Goal: Task Accomplishment & Management: Use online tool/utility

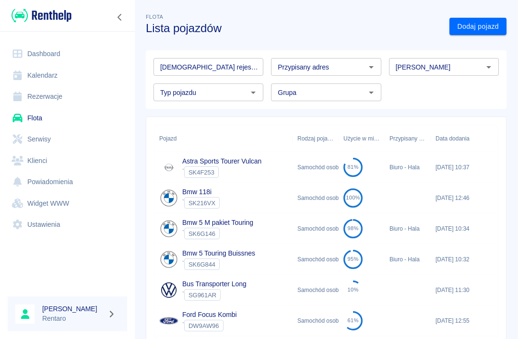
click at [30, 75] on link "Kalendarz" at bounding box center [67, 76] width 119 height 22
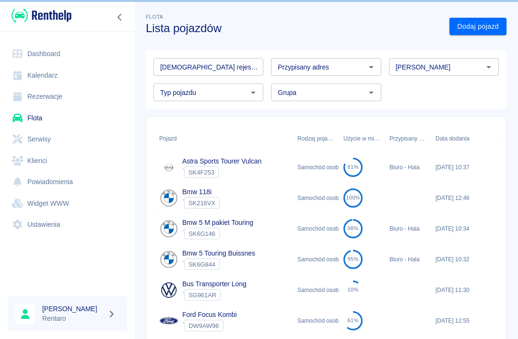
click at [35, 93] on link "Rezerwacje" at bounding box center [67, 97] width 119 height 22
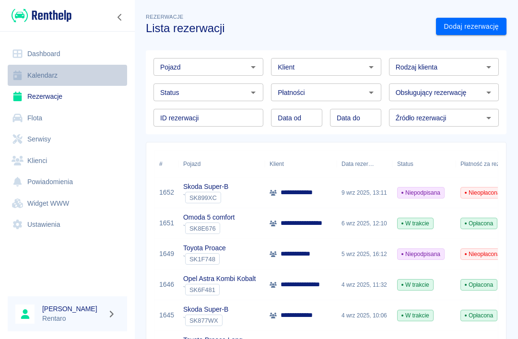
click at [107, 74] on link "Kalendarz" at bounding box center [67, 76] width 119 height 22
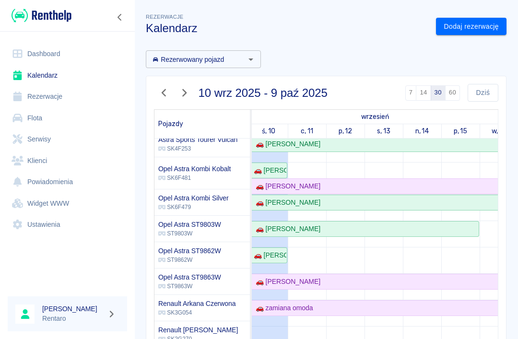
scroll to position [245, 2]
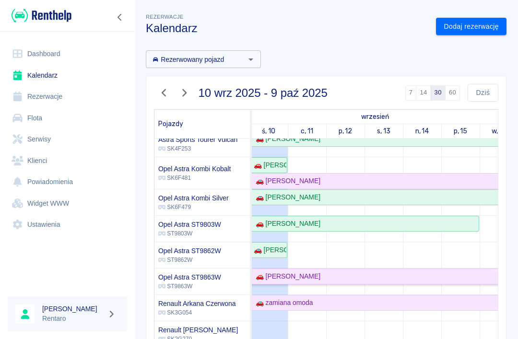
click at [319, 271] on link "🚗 [PERSON_NAME]" at bounding box center [479, 276] width 460 height 16
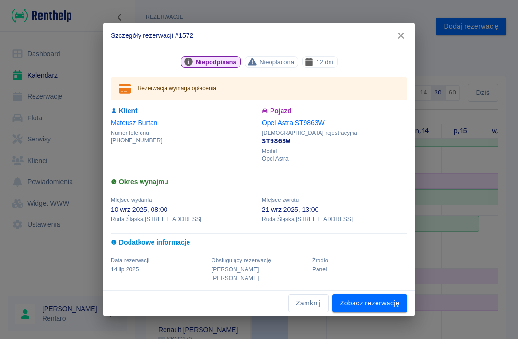
click at [374, 298] on link "Zobacz rezerwację" at bounding box center [369, 303] width 75 height 18
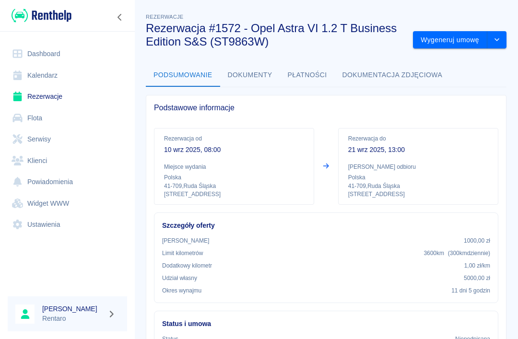
click at [466, 43] on button "Wygeneruj umowę" at bounding box center [450, 40] width 74 height 18
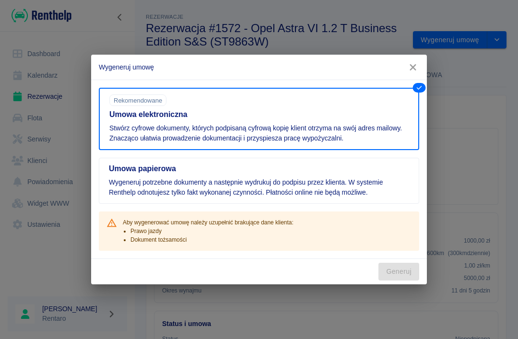
click at [404, 265] on div "Generuj" at bounding box center [258, 271] width 335 height 25
click at [405, 269] on div "Generuj" at bounding box center [258, 271] width 335 height 25
click at [417, 68] on icon "button" at bounding box center [412, 67] width 12 height 10
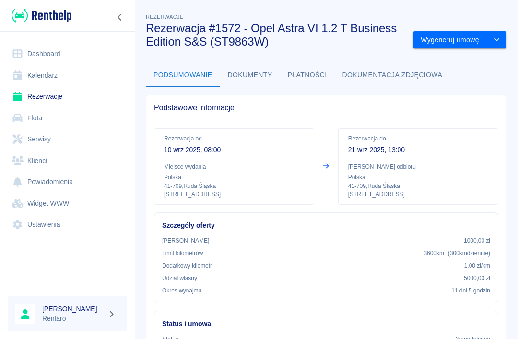
scroll to position [10, 0]
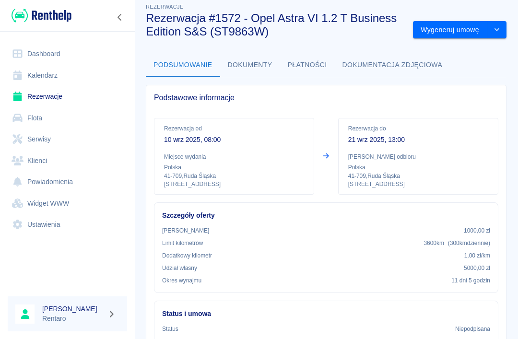
click at [266, 65] on button "Dokumenty" at bounding box center [250, 65] width 60 height 23
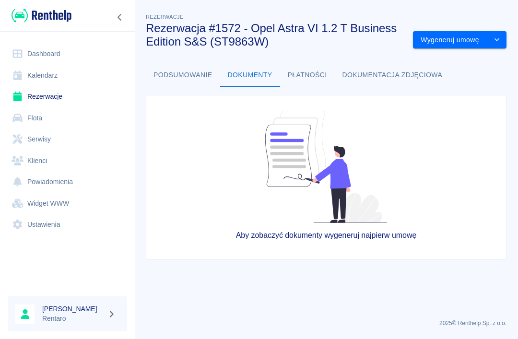
click at [316, 79] on button "Płatności" at bounding box center [307, 75] width 55 height 23
click at [67, 74] on link "Kalendarz" at bounding box center [67, 76] width 119 height 22
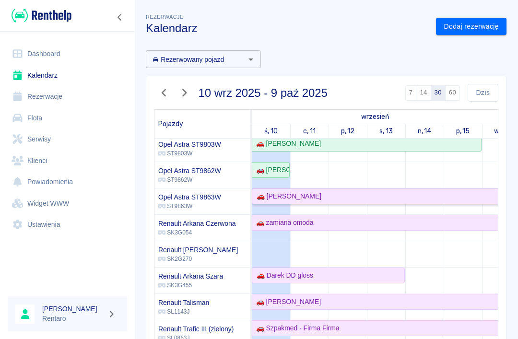
click at [313, 195] on div "🚗 [PERSON_NAME]" at bounding box center [287, 196] width 69 height 10
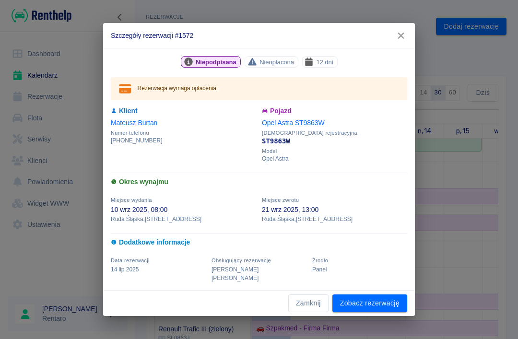
click at [381, 294] on link "Zobacz rezerwację" at bounding box center [369, 303] width 75 height 18
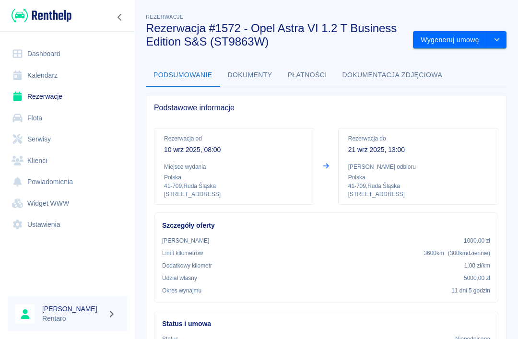
click at [466, 41] on button "Wygeneruj umowę" at bounding box center [450, 40] width 74 height 18
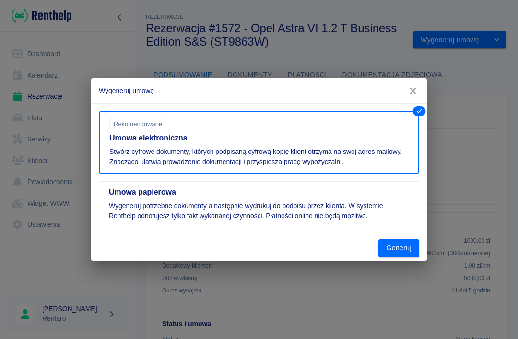
click at [404, 243] on button "Generuj" at bounding box center [398, 248] width 41 height 18
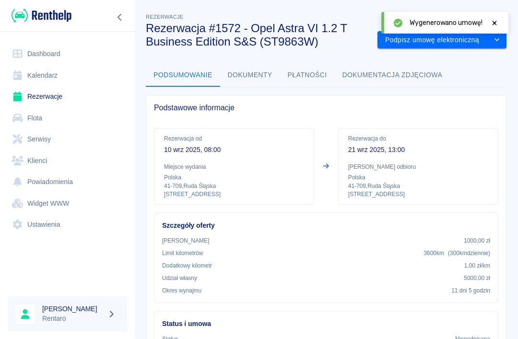
click at [396, 46] on button "Podpisz umowę elektroniczną" at bounding box center [432, 40] width 110 height 18
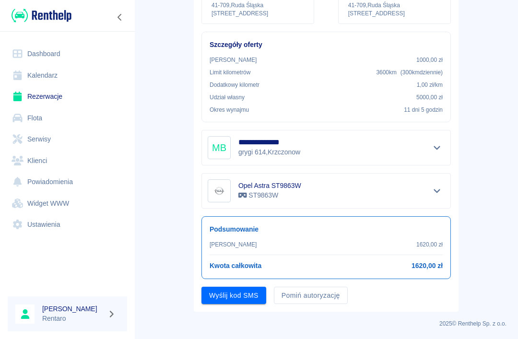
scroll to position [153, 0]
click at [294, 297] on button "Pomiń autoryzację" at bounding box center [311, 296] width 74 height 18
click at [227, 295] on button "Podpisz umowę" at bounding box center [233, 296] width 65 height 18
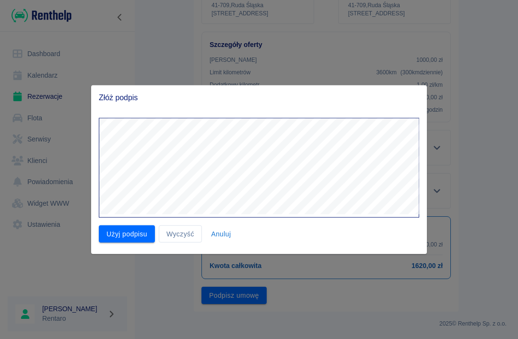
click at [138, 231] on button "Użyj podpisu" at bounding box center [127, 234] width 56 height 18
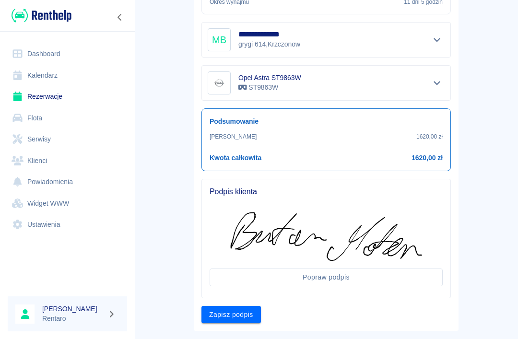
scroll to position [279, 0]
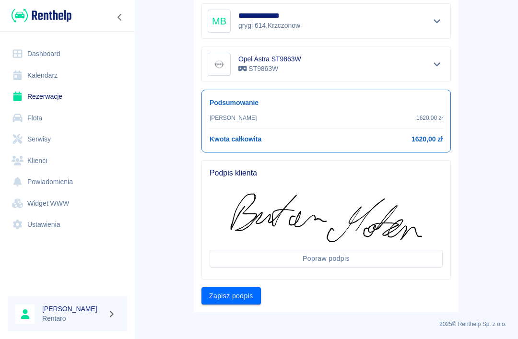
click at [251, 295] on button "Zapisz podpis" at bounding box center [230, 296] width 59 height 18
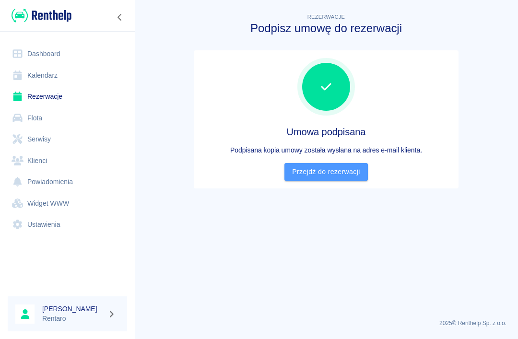
click at [349, 175] on link "Przejdź do rezerwacji" at bounding box center [325, 172] width 83 height 18
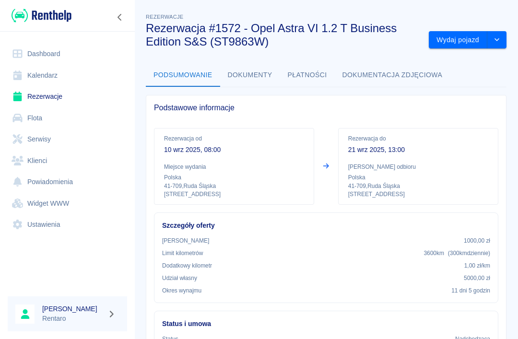
click at [461, 45] on button "Wydaj pojazd" at bounding box center [457, 40] width 58 height 18
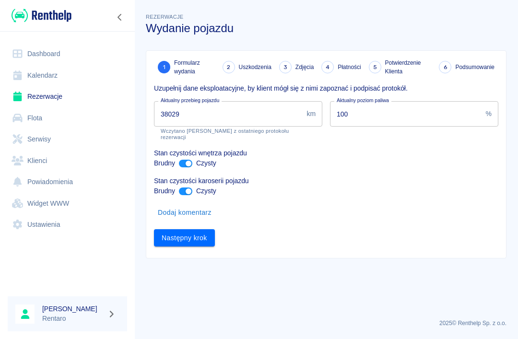
click at [203, 229] on button "Następny krok" at bounding box center [184, 238] width 61 height 18
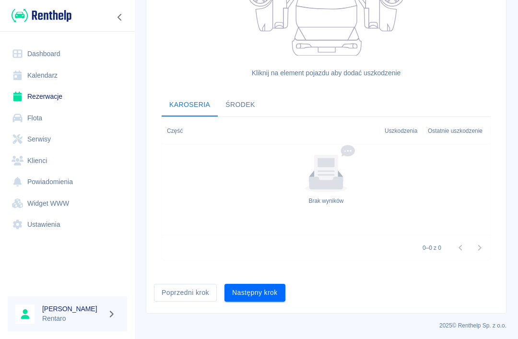
scroll to position [261, 0]
click at [272, 289] on button "Następny krok" at bounding box center [254, 294] width 61 height 18
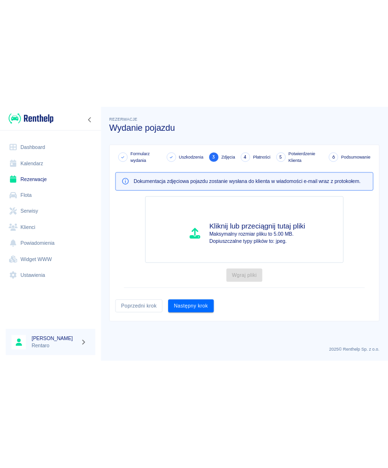
scroll to position [0, 0]
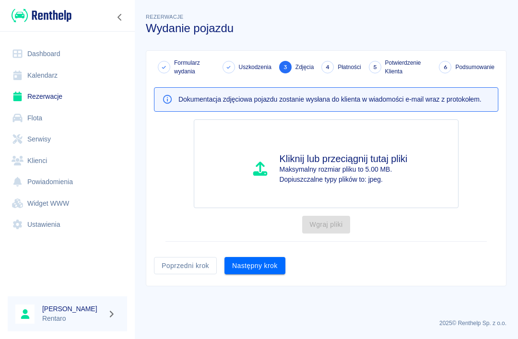
click at [379, 173] on p "Maksymalny rozmiar pliku to 5.00 MB." at bounding box center [343, 169] width 128 height 10
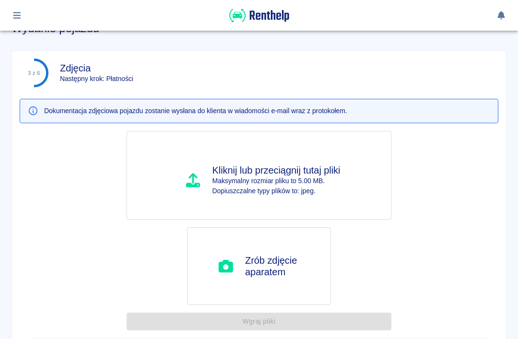
type input "C:\fakepath\image.jpg"
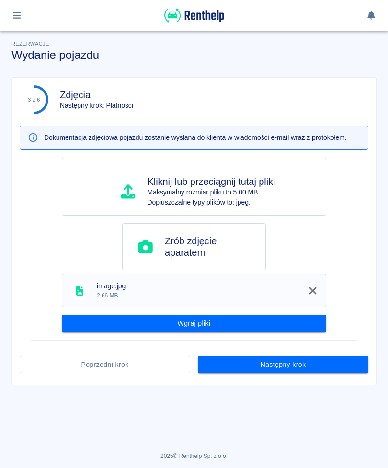
click at [237, 245] on h4 "Zrób zdjęcie aparatem" at bounding box center [211, 246] width 93 height 23
type input "C:\fakepath\image.jpg"
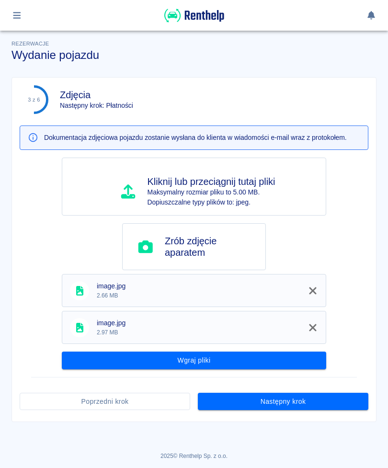
click at [239, 240] on h4 "Zrób zdjęcie aparatem" at bounding box center [211, 246] width 93 height 23
type input "C:\fakepath\image.jpg"
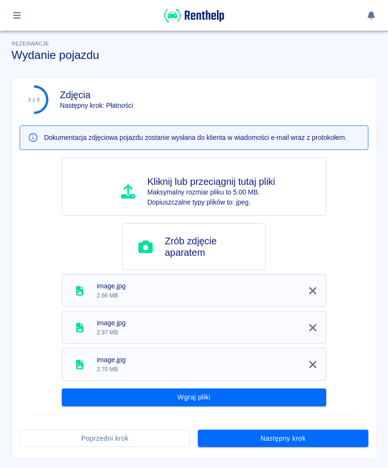
click at [245, 249] on h4 "Zrób zdjęcie aparatem" at bounding box center [211, 246] width 93 height 23
type input "C:\fakepath\image.jpg"
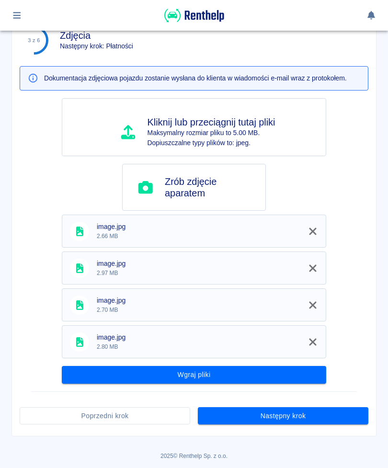
scroll to position [59, 0]
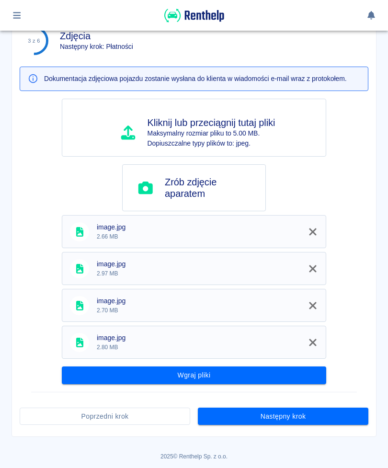
click at [327, 338] on button "Następny krok" at bounding box center [283, 417] width 171 height 18
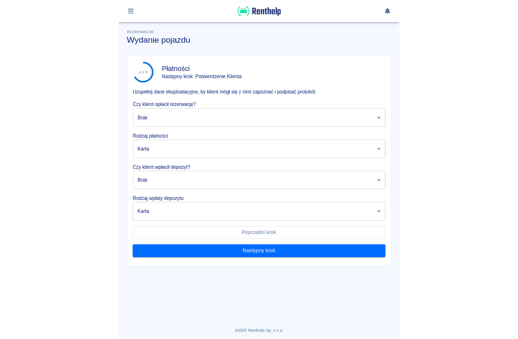
scroll to position [0, 0]
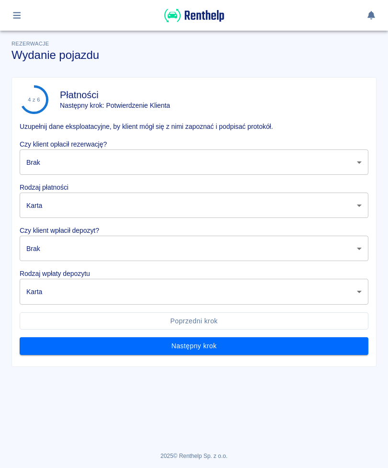
click at [312, 163] on body "Używamy plików Cookies, by zapewnić Ci najlepsze możliwe doświadczenie. Aby dow…" at bounding box center [194, 234] width 388 height 468
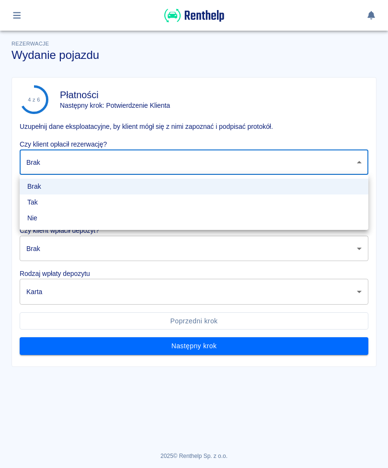
click at [98, 207] on li "Tak" at bounding box center [194, 203] width 349 height 16
type input "true"
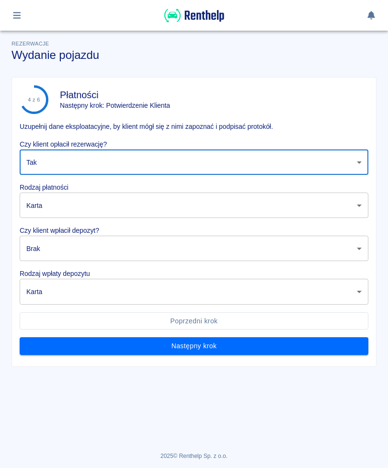
click at [119, 207] on body "Używamy plików Cookies, by zapewnić Ci najlepsze możliwe doświadczenie. Aby dow…" at bounding box center [194, 234] width 388 height 468
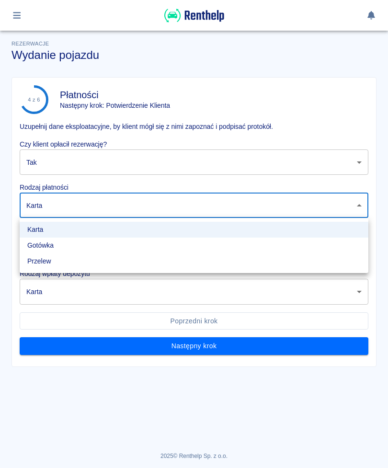
click at [99, 243] on li "Gotówka" at bounding box center [194, 246] width 349 height 16
type input "cash"
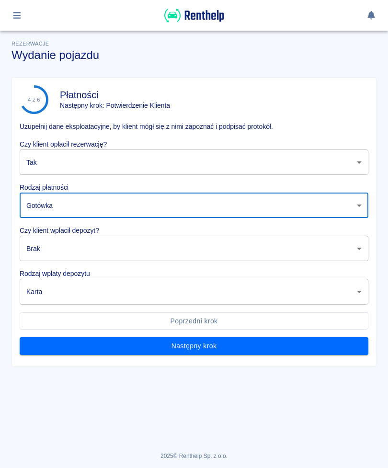
click at [197, 259] on body "Używamy plików Cookies, by zapewnić Ci najlepsze możliwe doświadczenie. Aby dow…" at bounding box center [194, 234] width 388 height 468
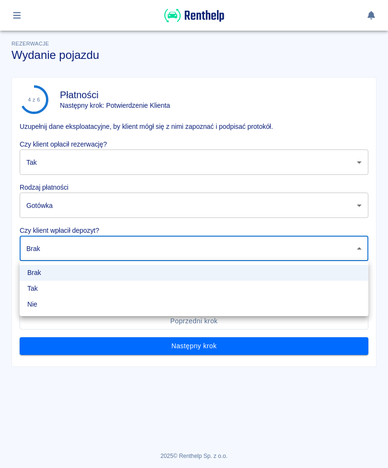
click at [113, 293] on li "Tak" at bounding box center [194, 289] width 349 height 16
type input "true"
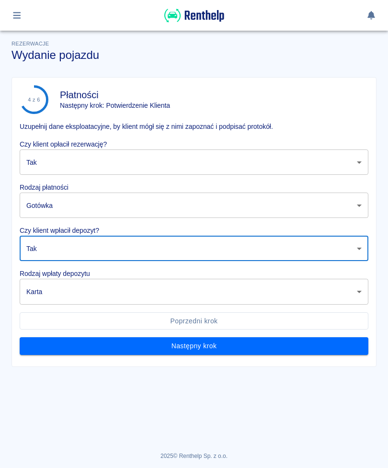
click at [139, 297] on body "Używamy plików Cookies, by zapewnić Ci najlepsze możliwe doświadczenie. Aby dow…" at bounding box center [194, 234] width 388 height 468
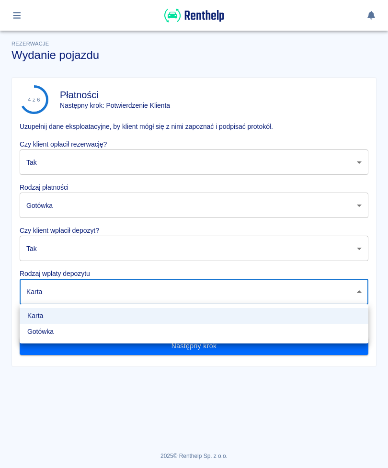
click at [117, 332] on li "Gotówka" at bounding box center [194, 332] width 349 height 16
type input "cash"
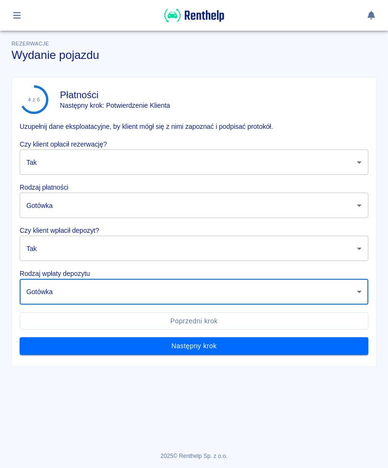
click at [288, 338] on button "Następny krok" at bounding box center [194, 346] width 349 height 18
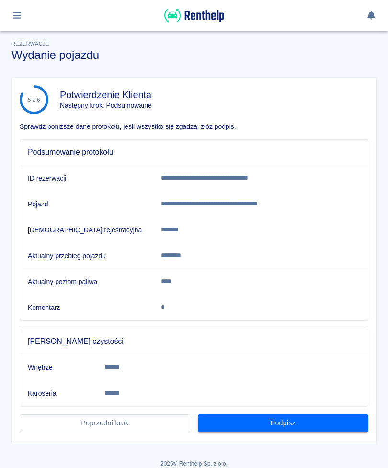
click at [328, 338] on button "Podpisz" at bounding box center [283, 424] width 171 height 18
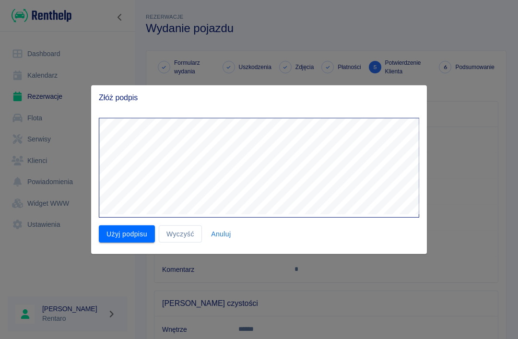
click at [151, 231] on button "Użyj podpisu" at bounding box center [127, 234] width 56 height 18
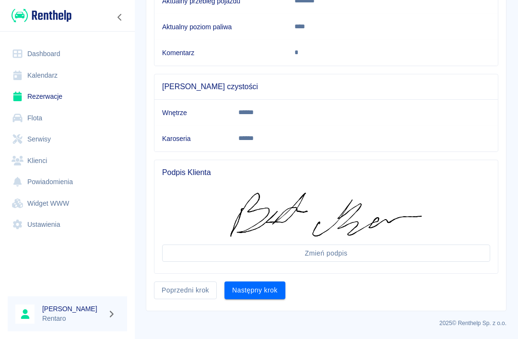
scroll to position [216, 0]
click at [268, 296] on button "Następny krok" at bounding box center [254, 291] width 61 height 18
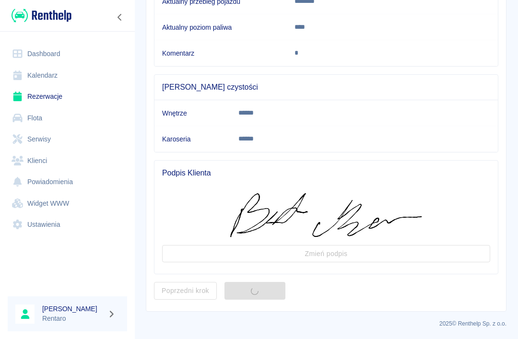
scroll to position [0, 0]
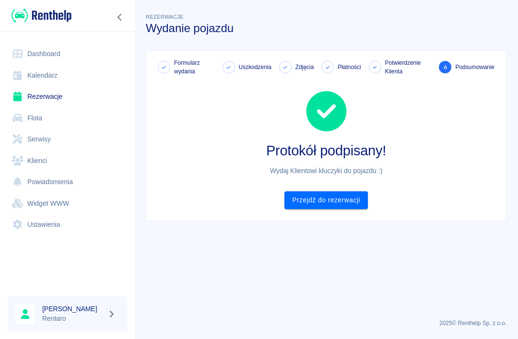
click at [353, 199] on link "Przejdź do rezerwacji" at bounding box center [325, 200] width 83 height 18
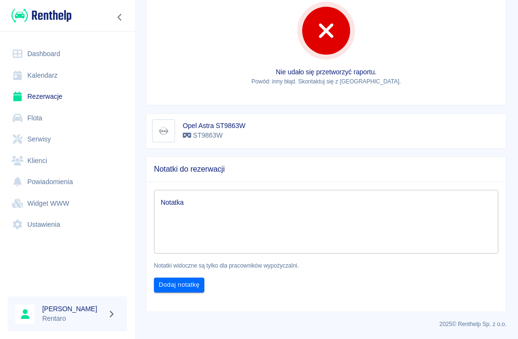
scroll to position [879, 0]
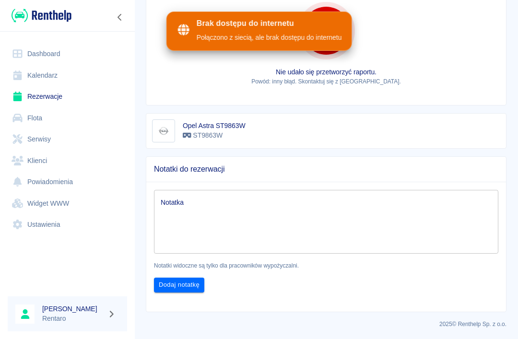
click at [42, 96] on link "Rezerwacje" at bounding box center [67, 97] width 119 height 22
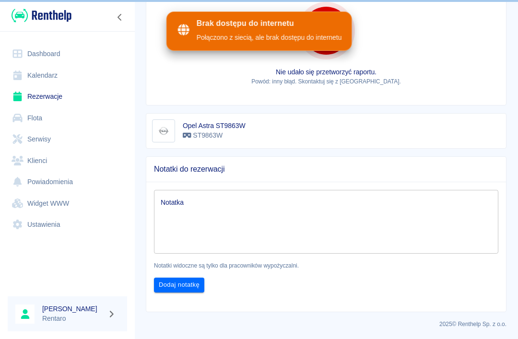
click at [41, 82] on link "Kalendarz" at bounding box center [67, 76] width 119 height 22
